Goal: Information Seeking & Learning: Learn about a topic

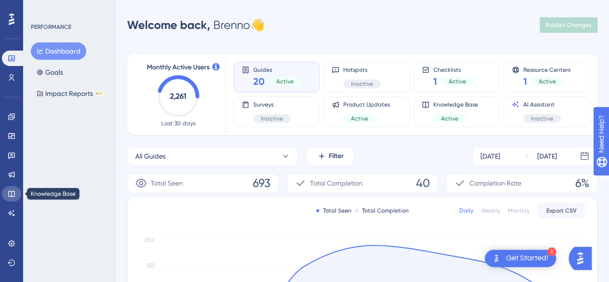
click at [14, 194] on icon at bounding box center [11, 194] width 6 height 6
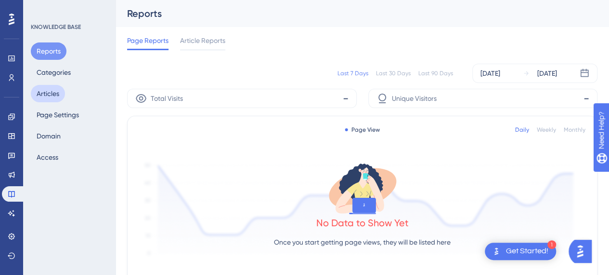
click at [55, 91] on button "Articles" at bounding box center [48, 93] width 34 height 17
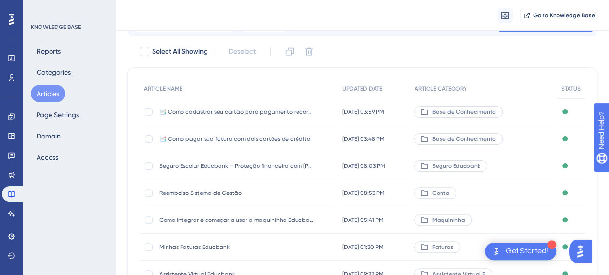
scroll to position [50, 0]
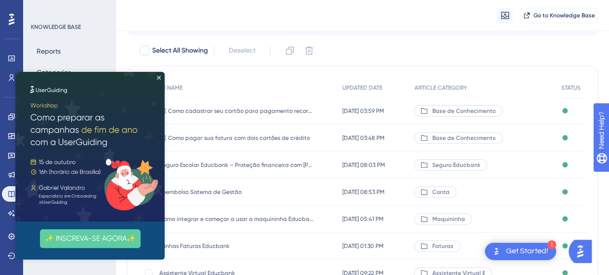
click at [159, 79] on img at bounding box center [89, 146] width 149 height 149
click at [158, 77] on icon "Close Preview" at bounding box center [159, 78] width 4 height 4
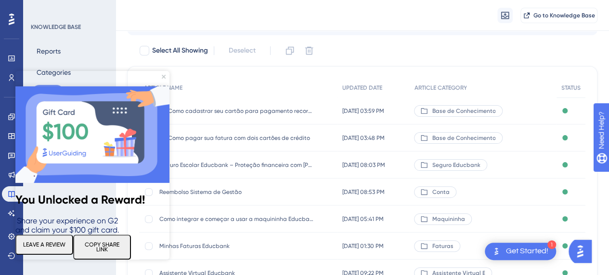
scroll to position [0, 0]
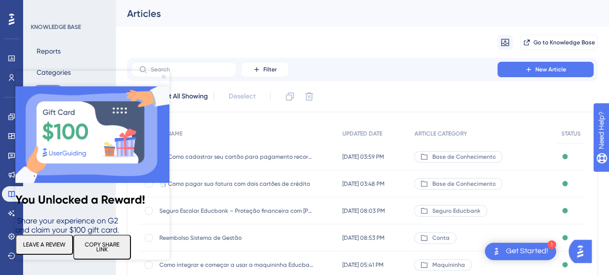
click at [164, 75] on icon "Close Preview" at bounding box center [164, 77] width 4 height 4
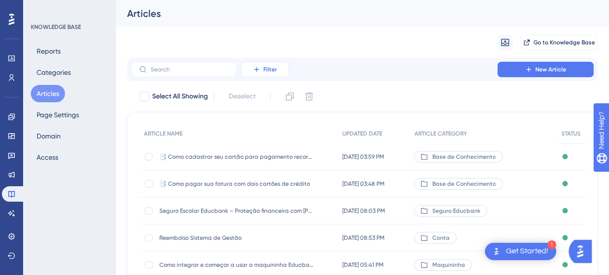
click at [278, 67] on button "Filter" at bounding box center [265, 69] width 48 height 15
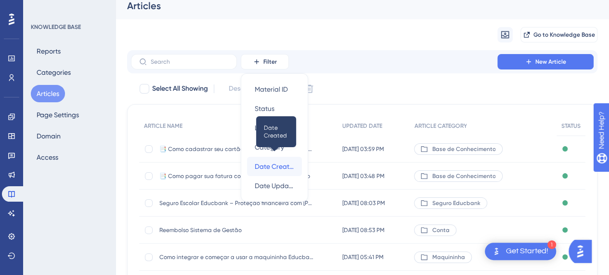
click at [279, 169] on span "Date Created" at bounding box center [275, 166] width 40 height 12
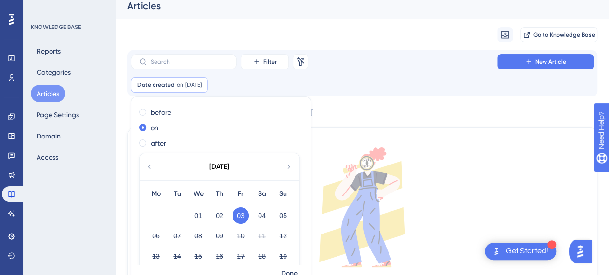
scroll to position [38, 0]
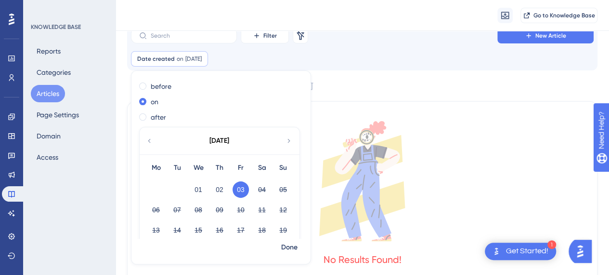
click at [358, 52] on div "Date created on [DATE] [DATE] Remove before on after [DATE] Mo Tu We Th Fr Sa S…" at bounding box center [362, 58] width 463 height 15
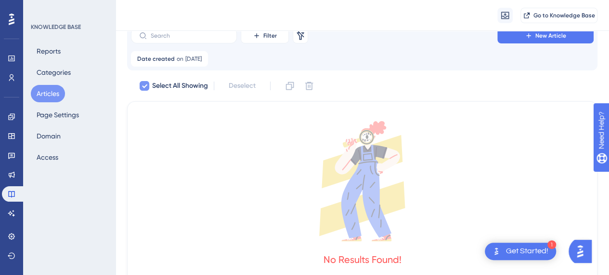
click at [148, 84] on div at bounding box center [145, 86] width 10 height 10
click at [303, 37] on icon at bounding box center [301, 36] width 10 height 10
checkbox input "false"
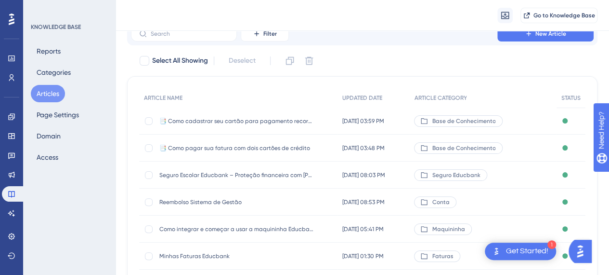
scroll to position [40, 7]
click at [361, 99] on span "UPDATED DATE" at bounding box center [363, 98] width 40 height 8
click at [357, 97] on span "UPDATED DATE" at bounding box center [363, 98] width 40 height 8
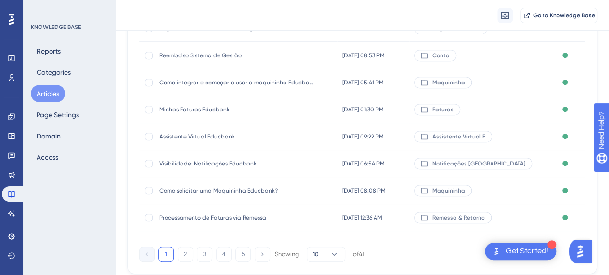
scroll to position [215, 7]
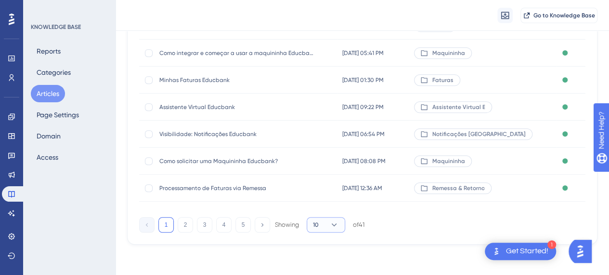
click at [332, 223] on icon at bounding box center [334, 224] width 5 height 3
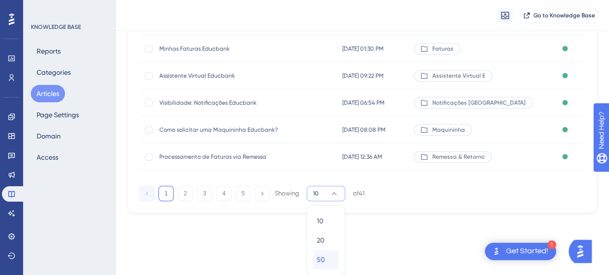
click at [319, 256] on div "50 50" at bounding box center [326, 259] width 18 height 19
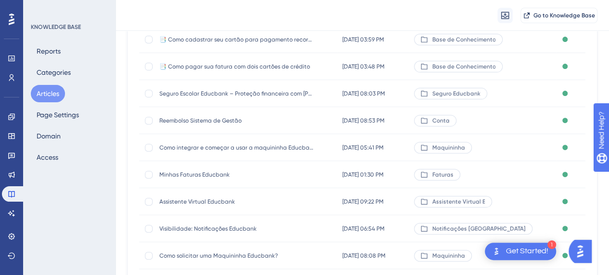
scroll to position [122, 0]
click at [211, 199] on span "Assistente Virtual Educbank" at bounding box center [236, 201] width 154 height 8
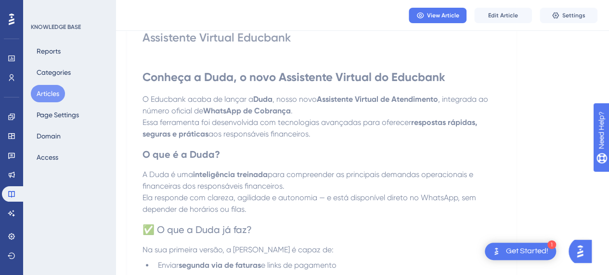
scroll to position [26, 0]
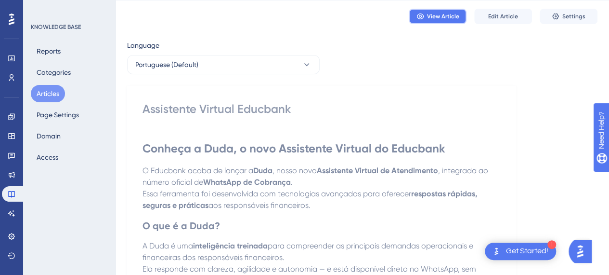
click at [431, 15] on span "View Article" at bounding box center [443, 17] width 32 height 8
